Goal: Contribute content: Contribute content

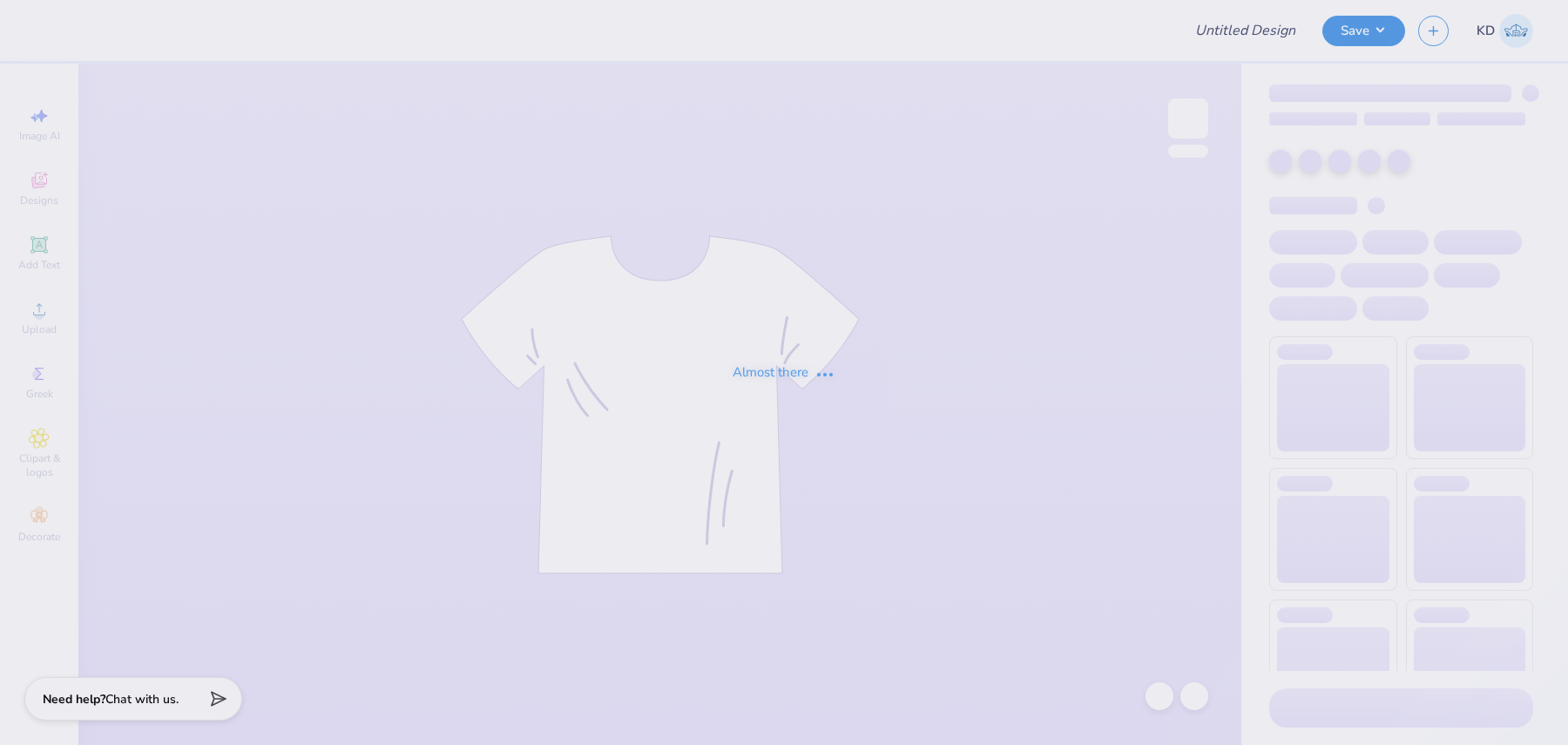
type input "GPHI Homecoming"
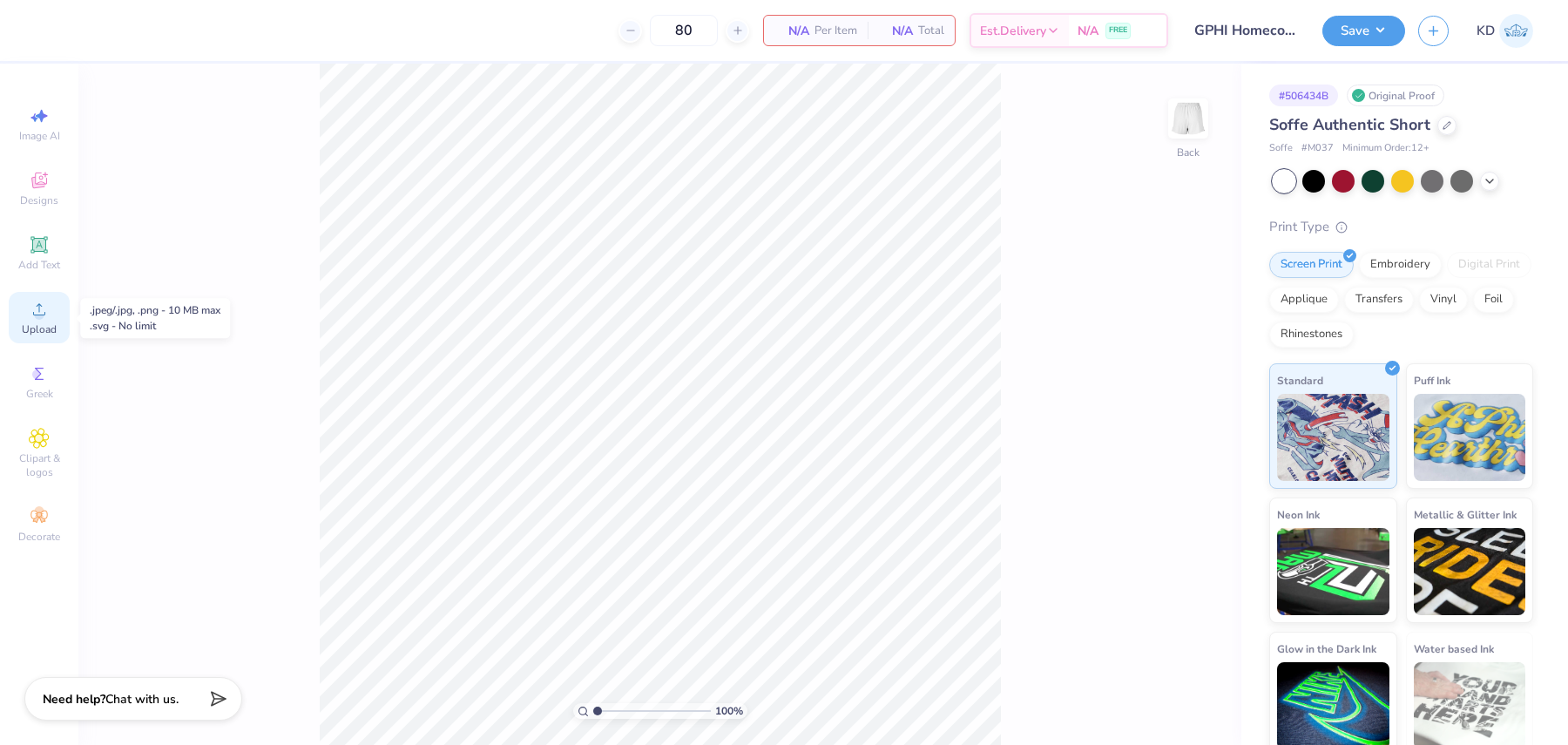
click at [48, 323] on span "Upload" at bounding box center [39, 329] width 35 height 14
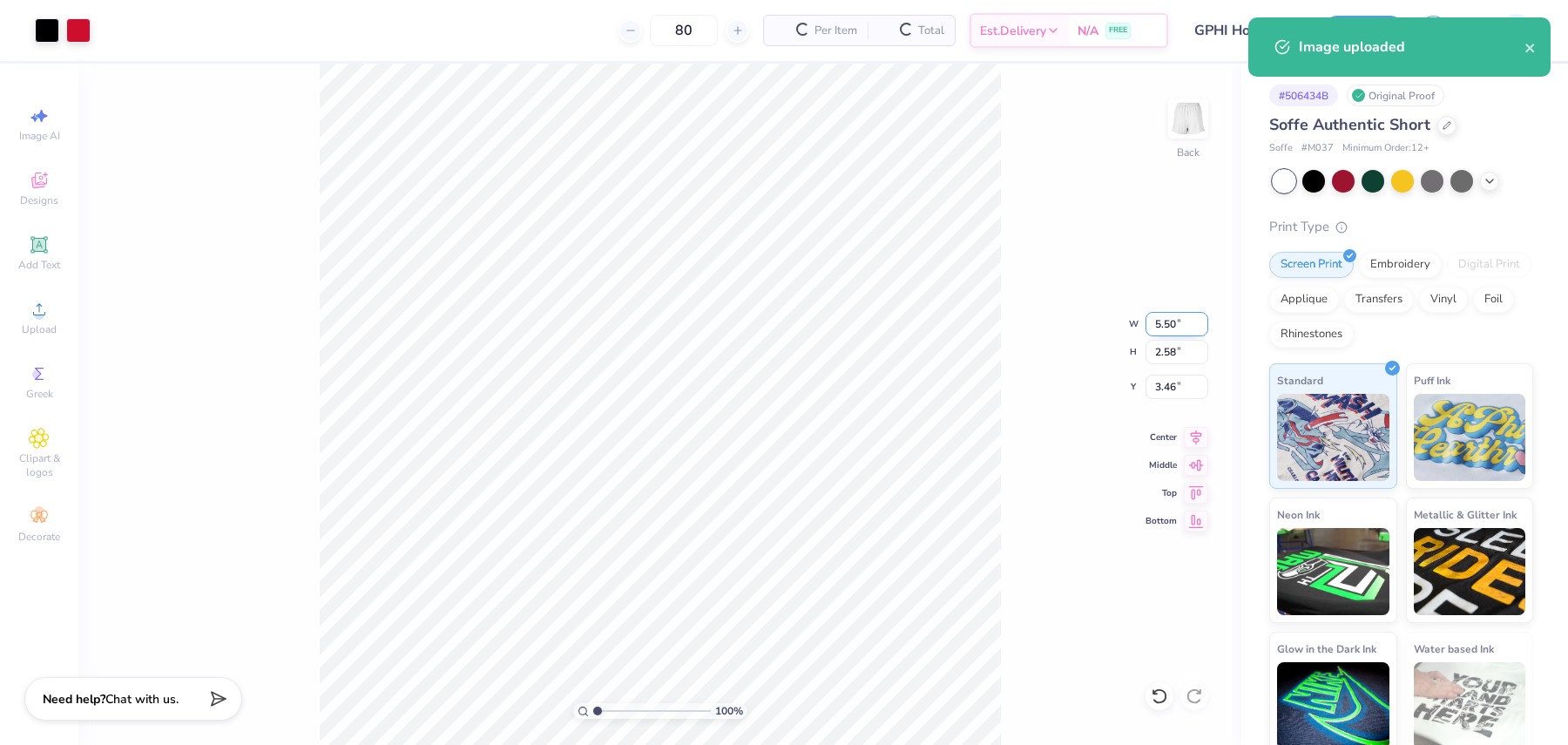
click at [1167, 327] on input "5.50" at bounding box center [1176, 323] width 63 height 25
click at [1166, 327] on input "5.50" at bounding box center [1176, 323] width 63 height 25
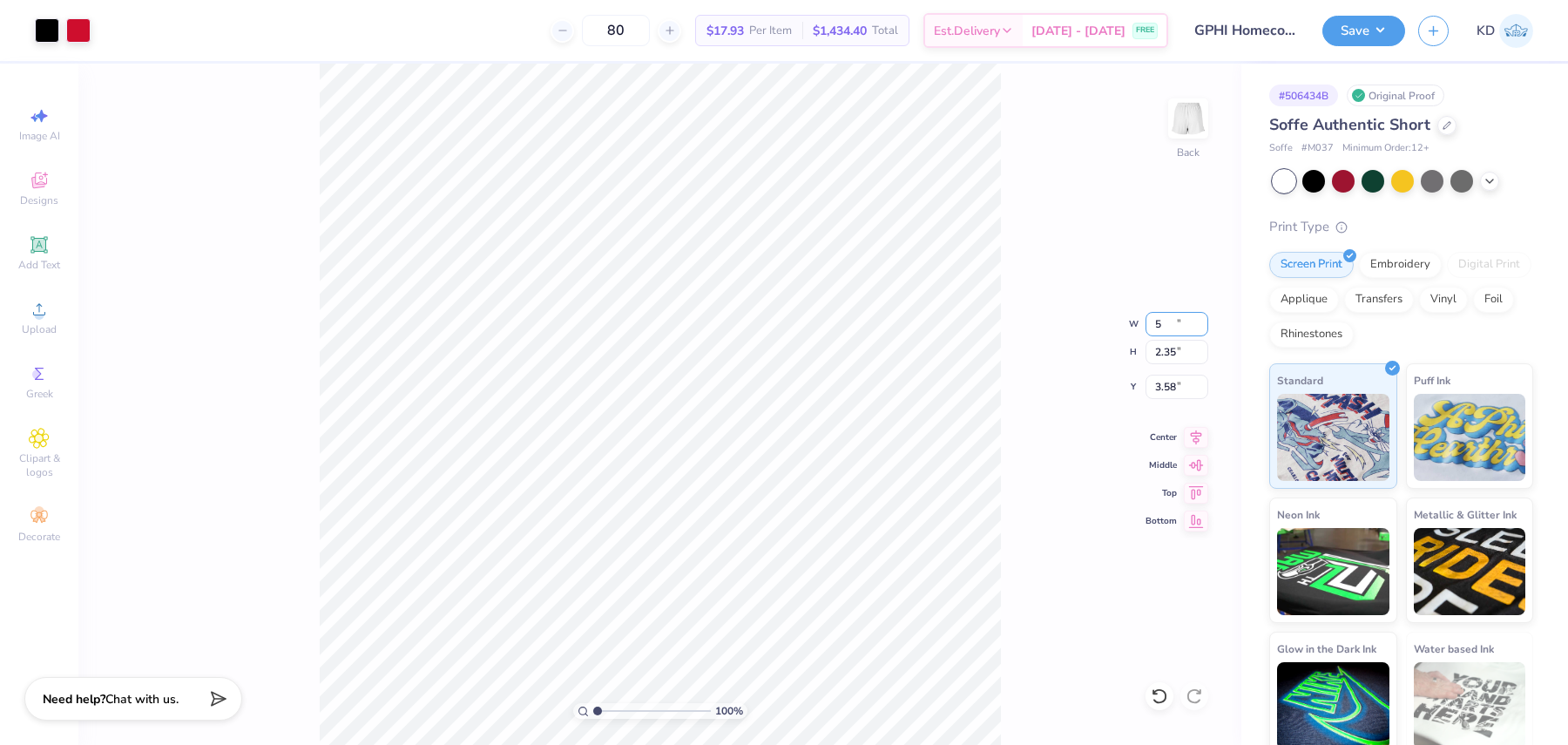
type input "5.00"
type input "2.35"
type input "3.58"
click at [1180, 321] on input "5.00" at bounding box center [1176, 323] width 63 height 25
click at [1180, 322] on input "5.00" at bounding box center [1176, 323] width 63 height 25
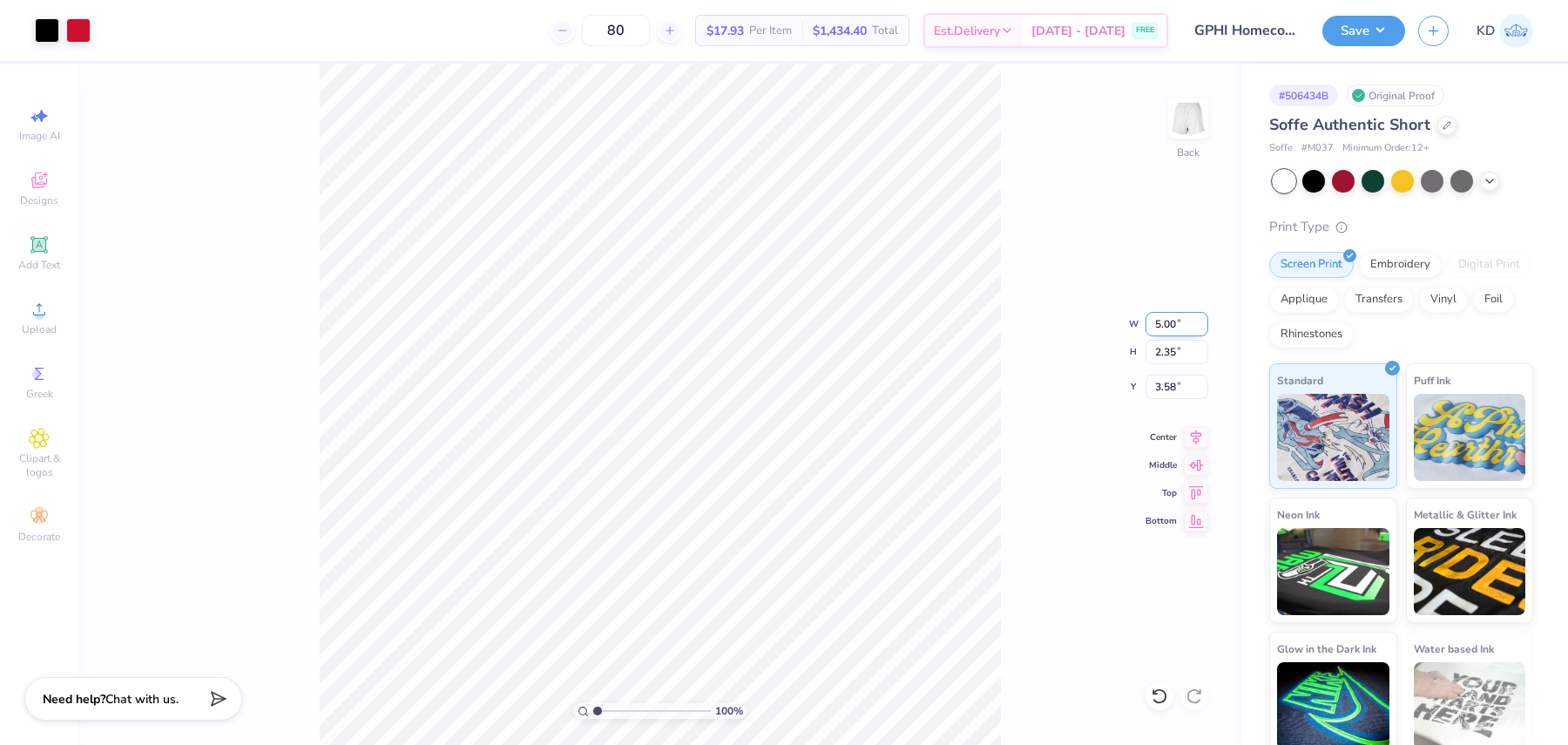
click at [1180, 322] on input "5.00" at bounding box center [1176, 323] width 63 height 25
type input "4.00"
type input "1.88"
type input "6.51"
